Goal: Task Accomplishment & Management: Complete application form

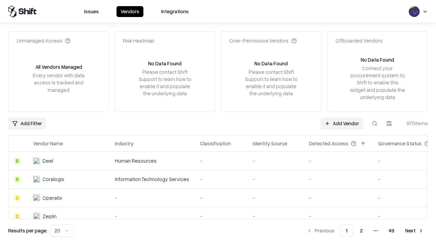
click at [342, 123] on link "Add Vendor" at bounding box center [342, 124] width 43 height 12
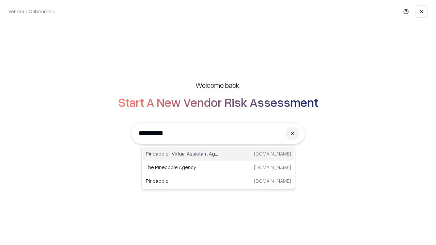
click at [218, 154] on div "Pineapple | Virtual Assistant Agency [DOMAIN_NAME]" at bounding box center [218, 154] width 151 height 14
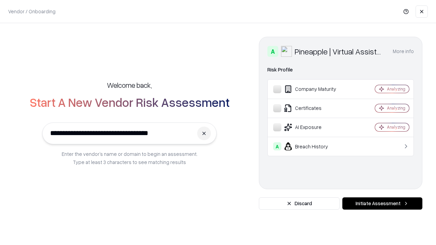
type input "**********"
click at [382, 204] on button "Initiate Assessment" at bounding box center [382, 204] width 80 height 12
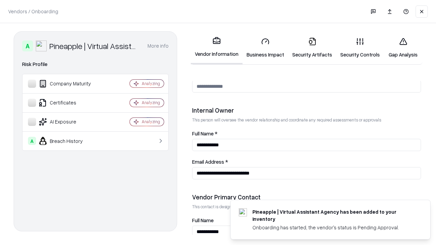
scroll to position [353, 0]
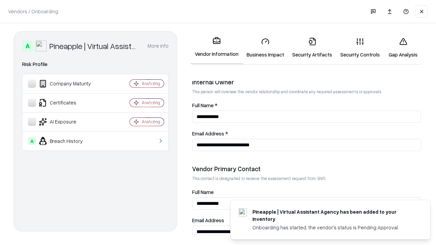
click at [265, 48] on link "Business Impact" at bounding box center [266, 48] width 46 height 32
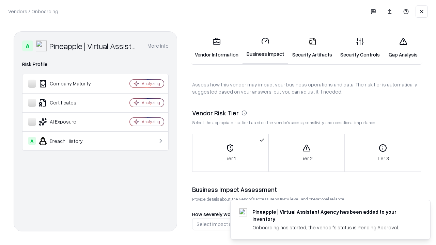
click at [312, 48] on link "Security Artifacts" at bounding box center [312, 48] width 48 height 32
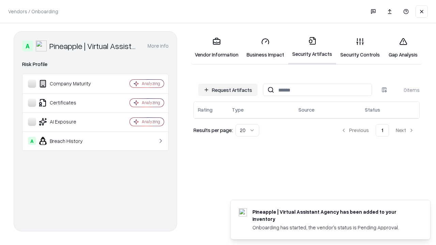
click at [228, 90] on button "Request Artifacts" at bounding box center [227, 90] width 59 height 12
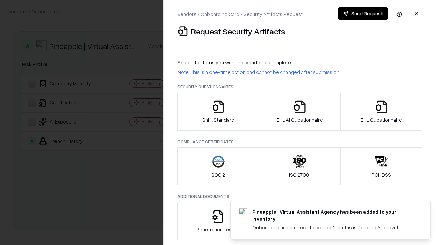
click at [218, 112] on icon "button" at bounding box center [219, 107] width 14 height 14
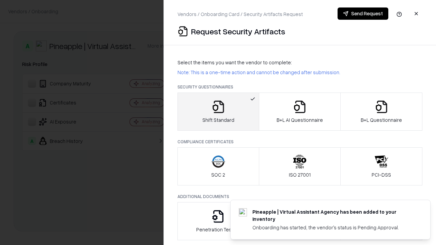
click at [363, 14] on button "Send Request" at bounding box center [363, 13] width 51 height 12
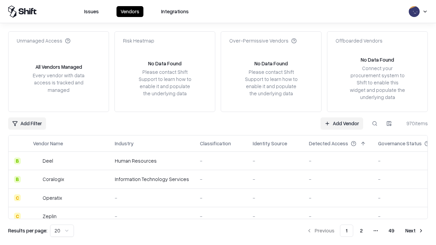
click at [375, 123] on button at bounding box center [375, 124] width 12 height 12
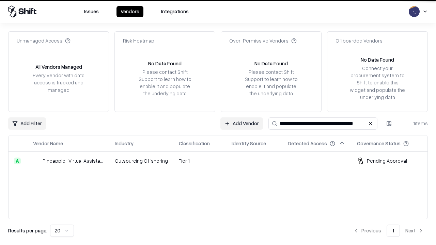
type input "**********"
click at [222, 161] on td "Tier 1" at bounding box center [199, 161] width 53 height 18
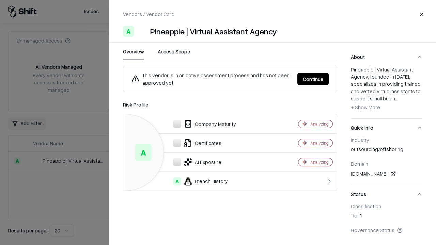
click at [313, 79] on button "Continue" at bounding box center [312, 79] width 31 height 12
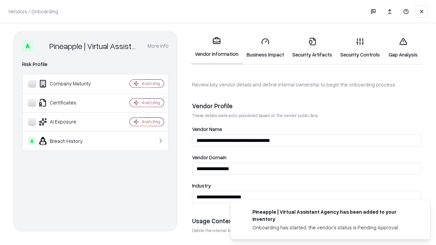
click at [312, 48] on link "Security Artifacts" at bounding box center [312, 48] width 48 height 32
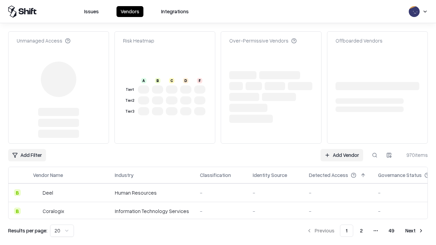
click at [342, 155] on link "Add Vendor" at bounding box center [342, 155] width 43 height 12
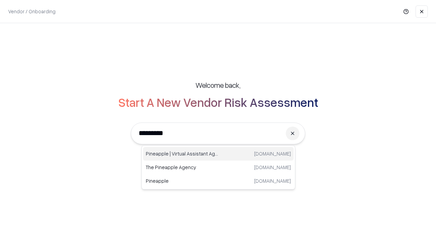
click at [218, 154] on div "Pineapple | Virtual Assistant Agency [DOMAIN_NAME]" at bounding box center [218, 154] width 151 height 14
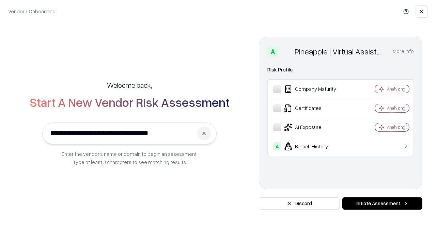
type input "**********"
click at [382, 204] on button "Initiate Assessment" at bounding box center [382, 204] width 80 height 12
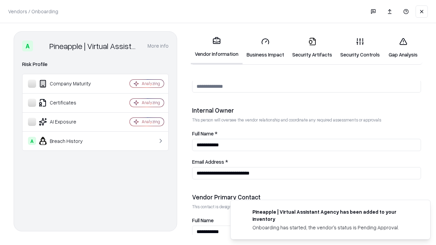
scroll to position [353, 0]
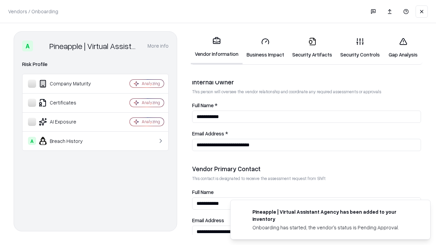
click at [403, 48] on link "Gap Analysis" at bounding box center [403, 48] width 38 height 32
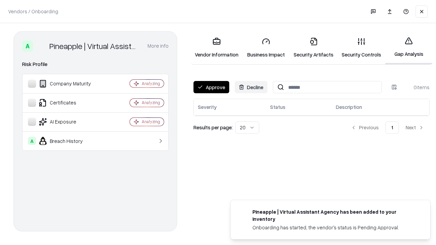
click at [211, 87] on button "Approve" at bounding box center [211, 87] width 36 height 12
